Goal: Transaction & Acquisition: Purchase product/service

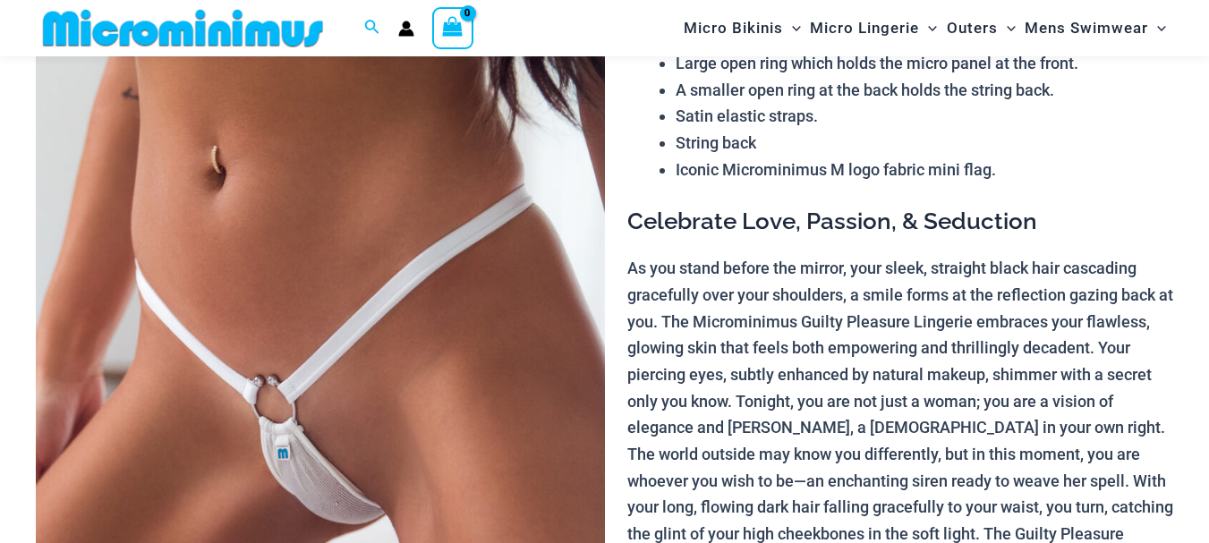
scroll to position [186, 0]
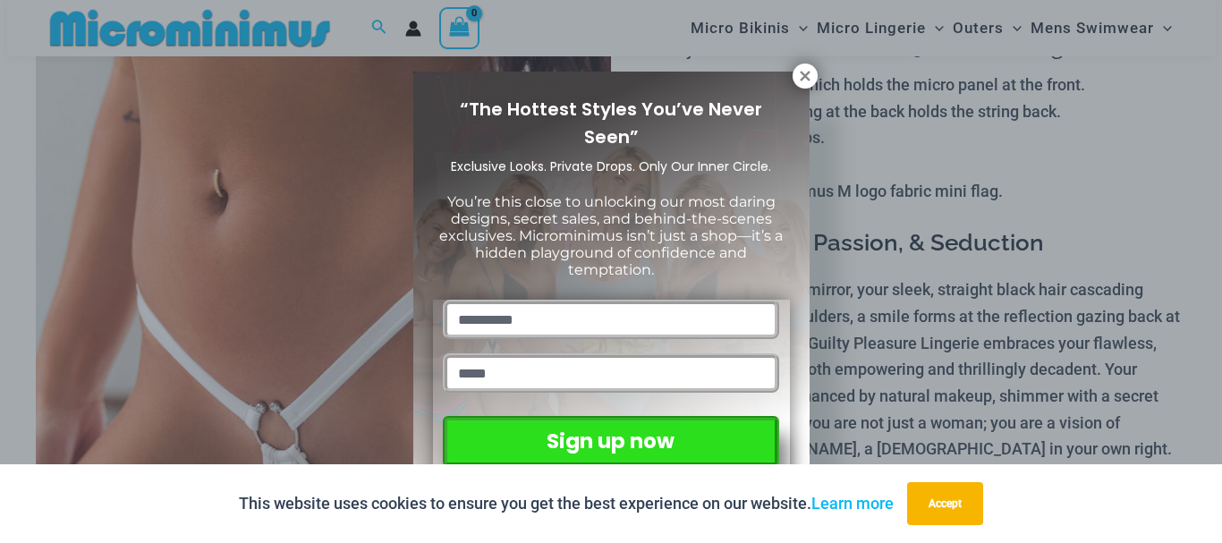
click at [809, 74] on icon at bounding box center [805, 76] width 16 height 16
click at [804, 74] on icon at bounding box center [805, 76] width 10 height 10
click at [964, 496] on button "Accept" at bounding box center [945, 503] width 76 height 43
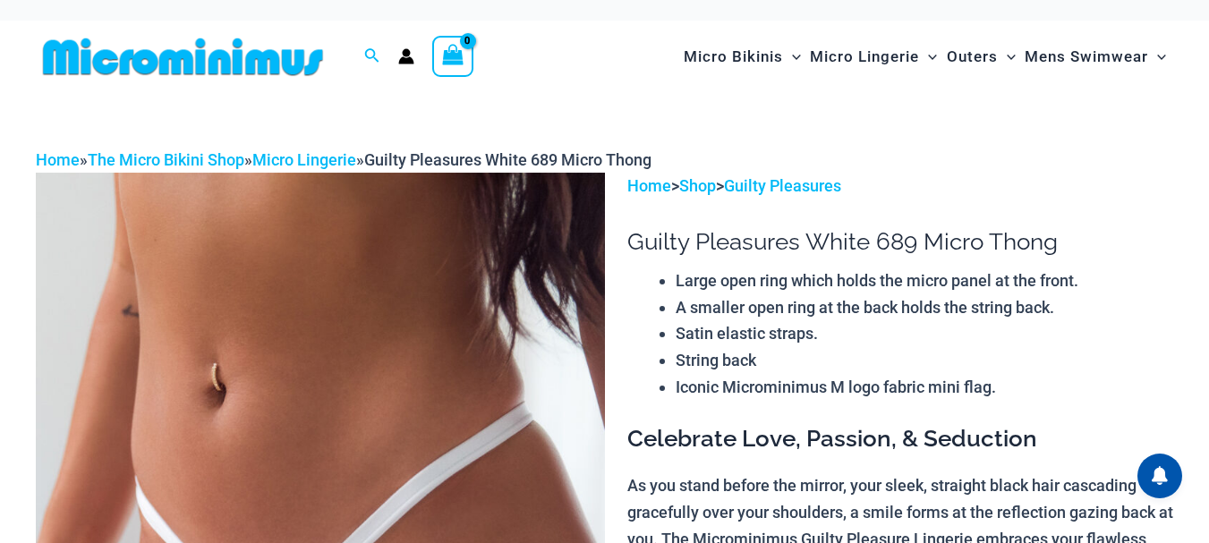
scroll to position [0, 0]
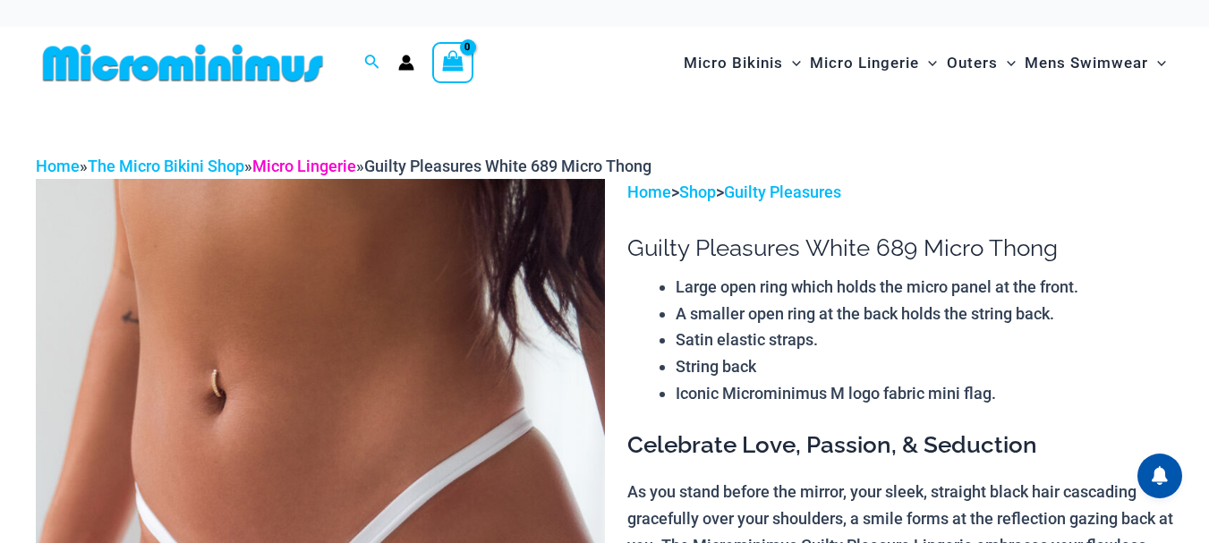
click at [320, 163] on link "Micro Lingerie" at bounding box center [304, 166] width 104 height 19
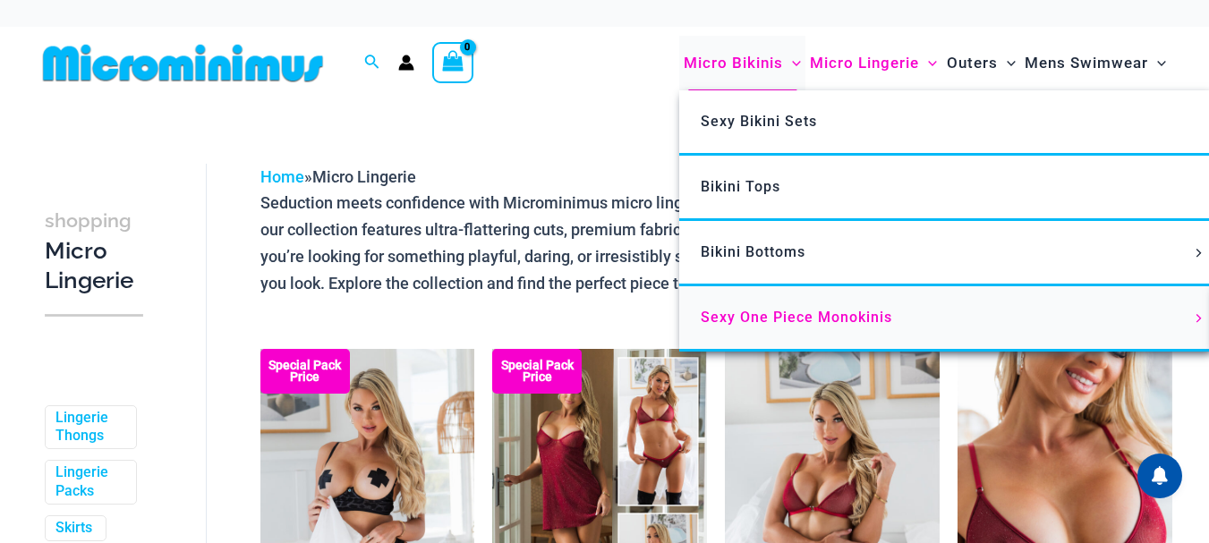
click at [818, 315] on span "Sexy One Piece Monokinis" at bounding box center [796, 317] width 191 height 17
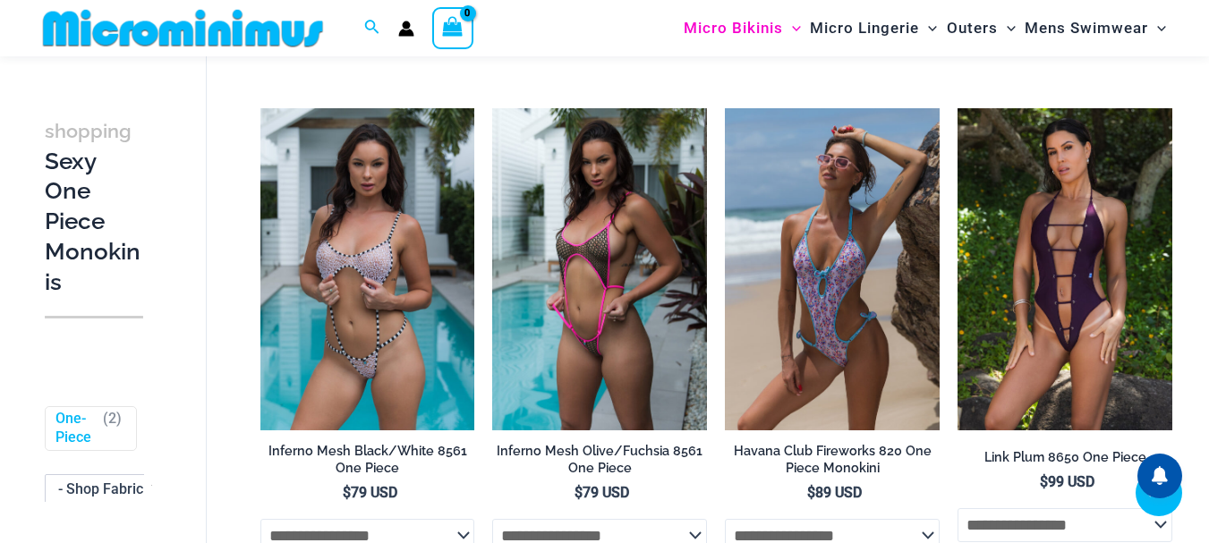
scroll to position [1196, 0]
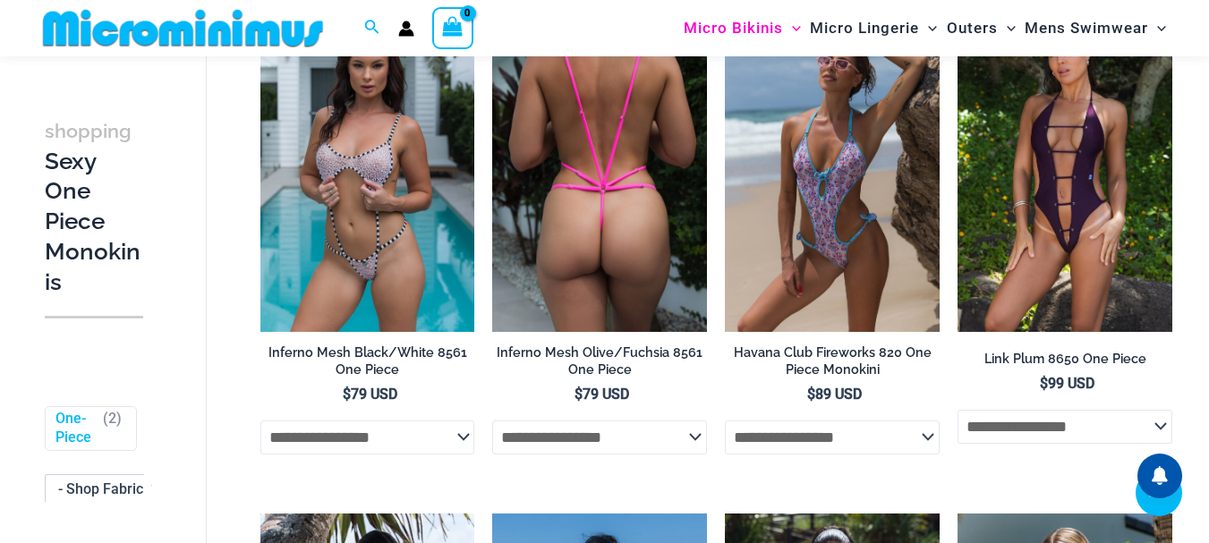
click at [603, 228] on img at bounding box center [599, 171] width 215 height 322
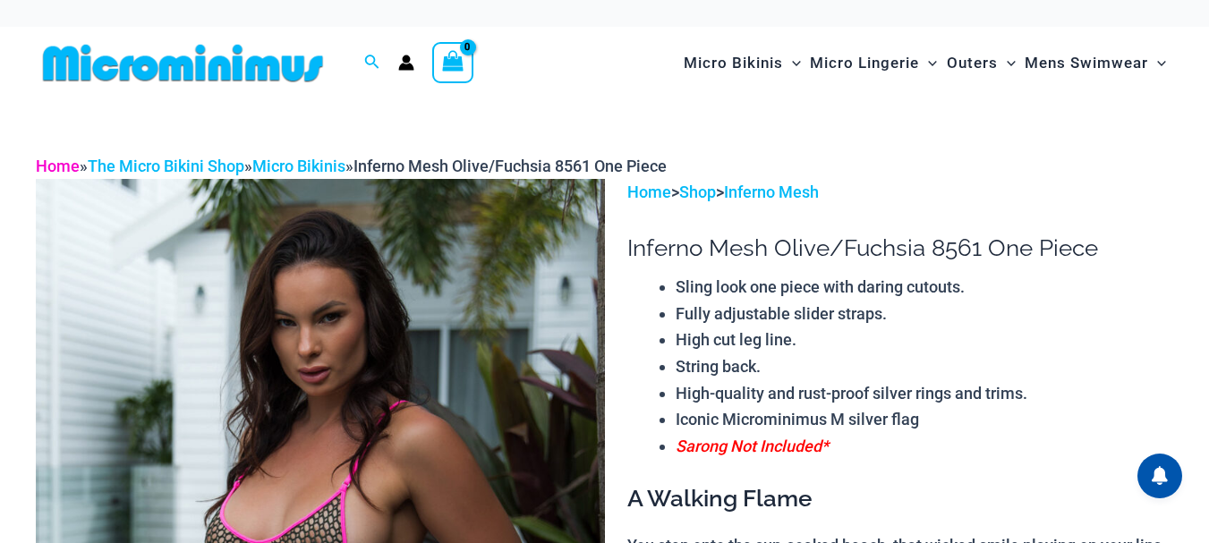
click at [56, 166] on link "Home" at bounding box center [58, 166] width 44 height 19
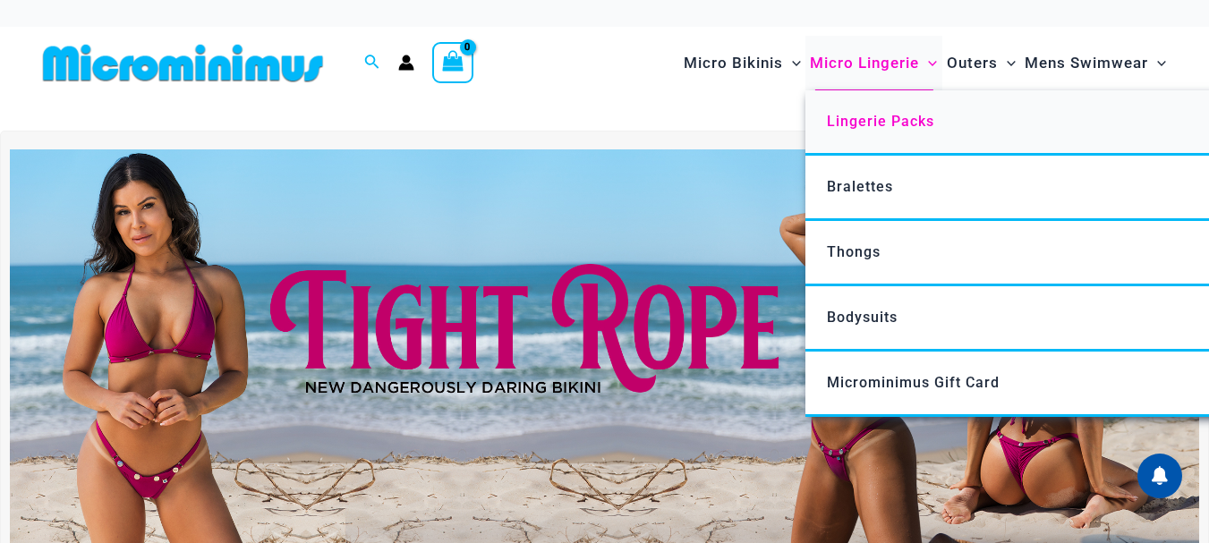
click at [894, 122] on span "Lingerie Packs" at bounding box center [880, 121] width 107 height 17
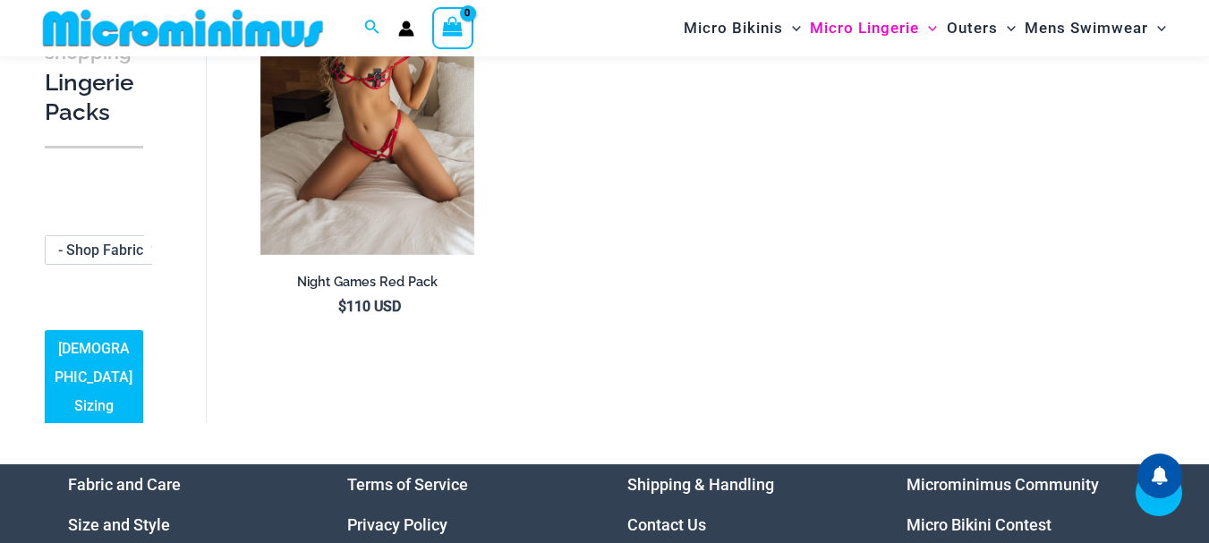
scroll to position [1860, 0]
